Goal: Check status: Check status

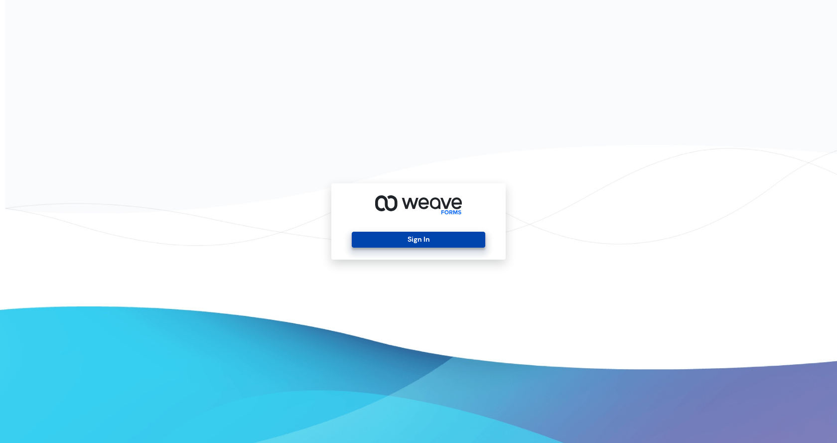
click at [404, 234] on button "Sign In" at bounding box center [418, 240] width 133 height 16
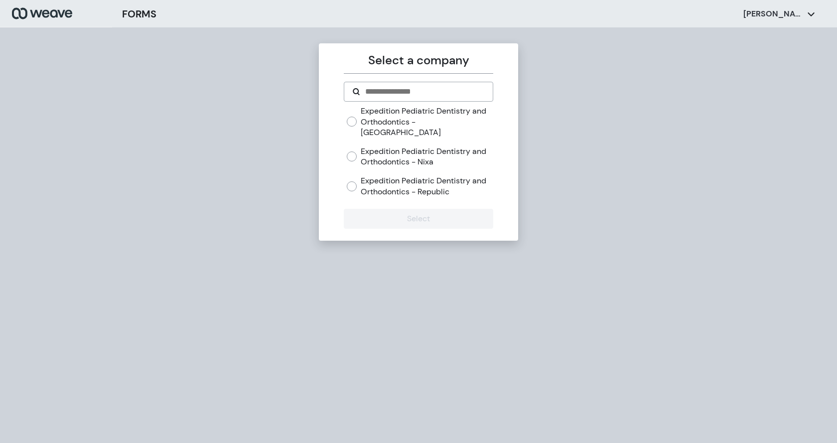
click at [445, 120] on label "Expedition Pediatric Dentistry and Orthodontics - [GEOGRAPHIC_DATA]" at bounding box center [427, 122] width 132 height 32
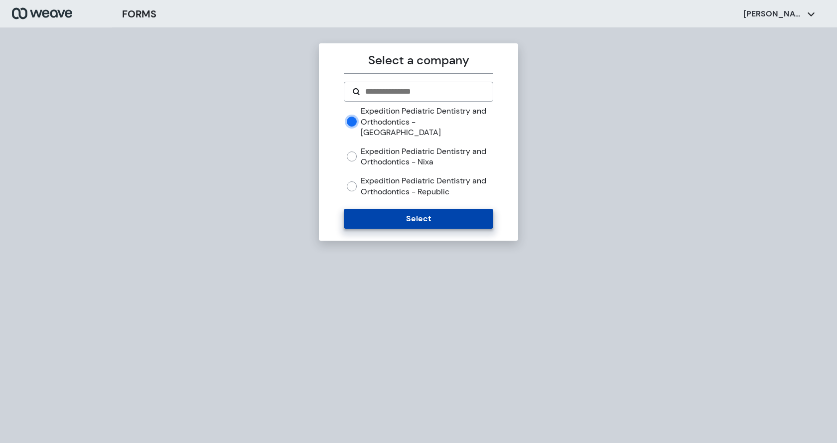
click at [424, 214] on button "Select" at bounding box center [418, 219] width 149 height 20
